Goal: Transaction & Acquisition: Download file/media

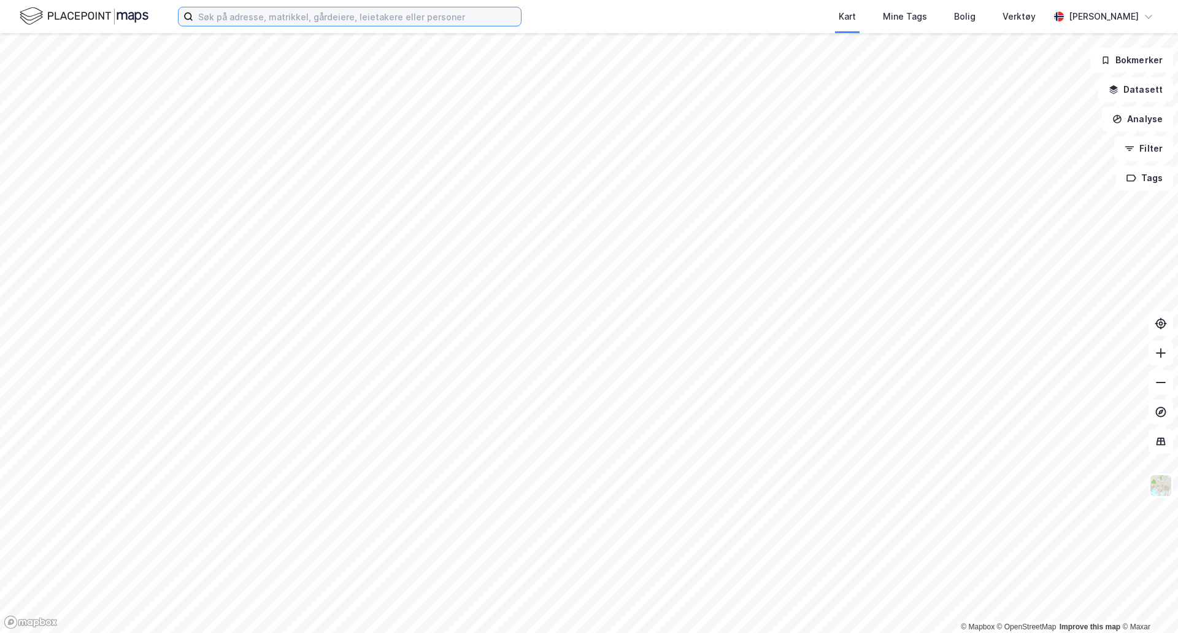
click at [253, 15] on input at bounding box center [357, 16] width 328 height 18
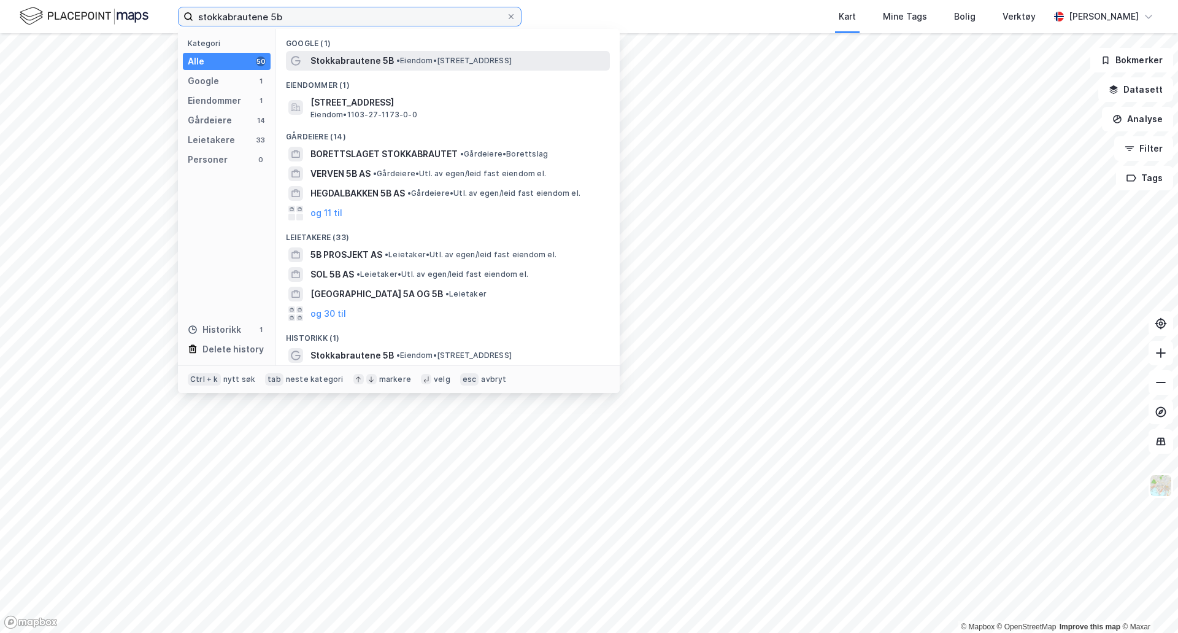
type input "stokkabrautene 5b"
click at [474, 57] on span "• Eiendom • [STREET_ADDRESS]" at bounding box center [453, 61] width 115 height 10
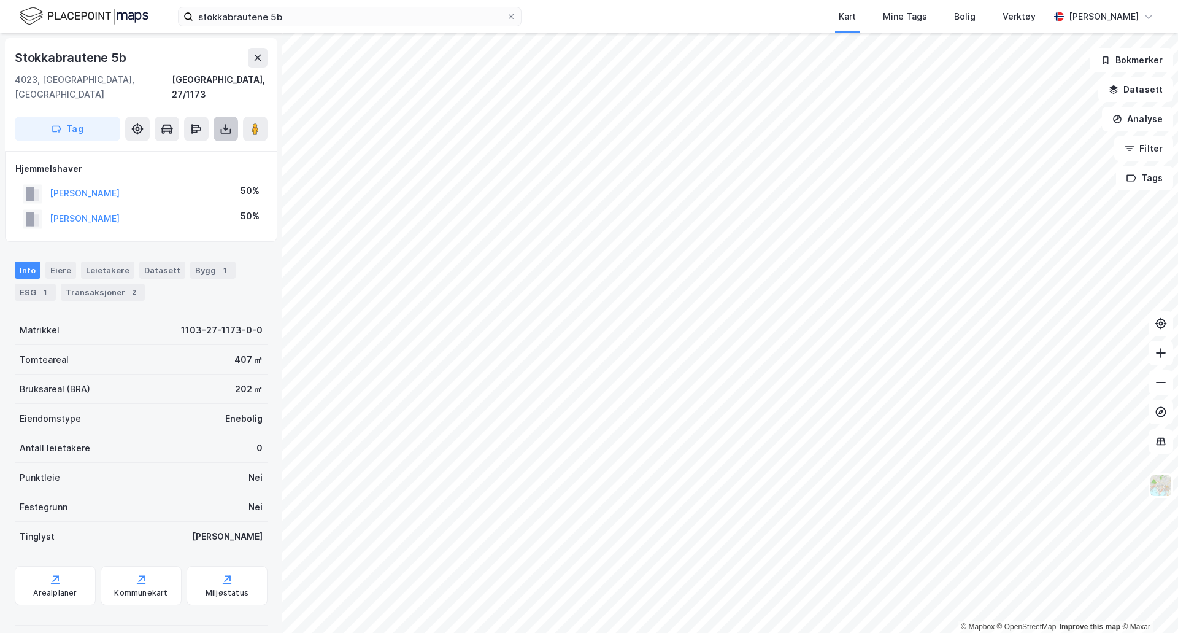
click at [222, 117] on button at bounding box center [226, 129] width 25 height 25
click at [201, 168] on div "Last ned matrikkelrapport" at bounding box center [179, 173] width 101 height 10
